Goal: Find specific fact: Find specific page/section

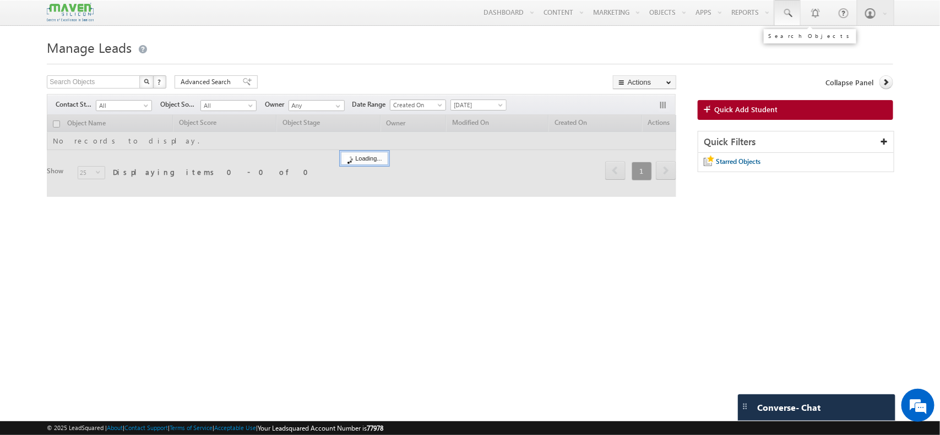
click at [782, 11] on span at bounding box center [787, 13] width 11 height 11
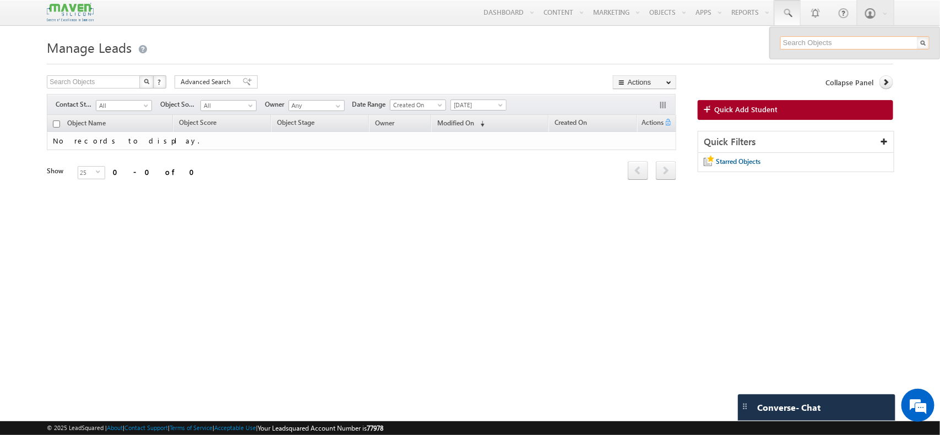
paste input "[EMAIL_ADDRESS][DOMAIN_NAME]"
type input "[EMAIL_ADDRESS][DOMAIN_NAME]"
click at [808, 54] on div "[EMAIL_ADDRESS][DOMAIN_NAME]" at bounding box center [855, 43] width 170 height 32
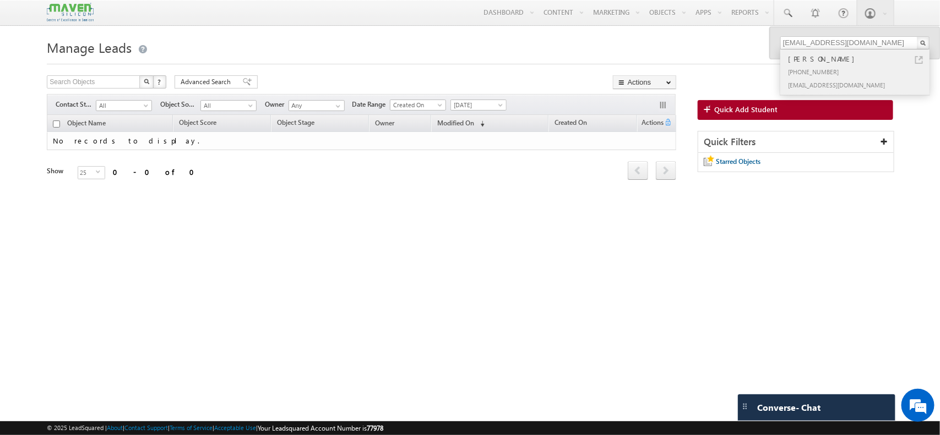
click at [809, 68] on div "[PHONE_NUMBER]" at bounding box center [860, 71] width 148 height 13
